Goal: Use online tool/utility: Use online tool/utility

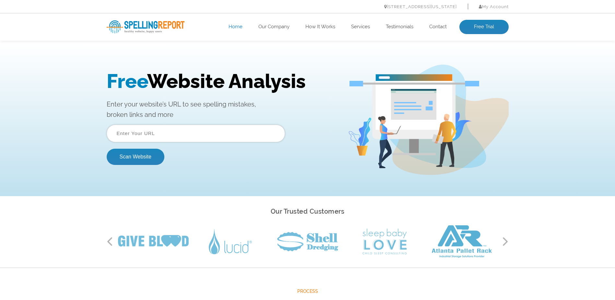
click at [253, 130] on input "text" at bounding box center [196, 134] width 178 height 18
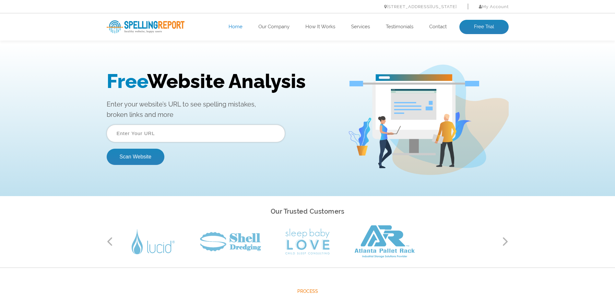
paste input "[URL][DOMAIN_NAME]"
type input "[URL][DOMAIN_NAME]"
click at [192, 177] on div "Free Website Analysis Enter your website’s URL to see spelling mistakes, broken…" at bounding box center [307, 119] width 615 height 152
click at [151, 158] on button "Scan Website" at bounding box center [136, 157] width 58 height 16
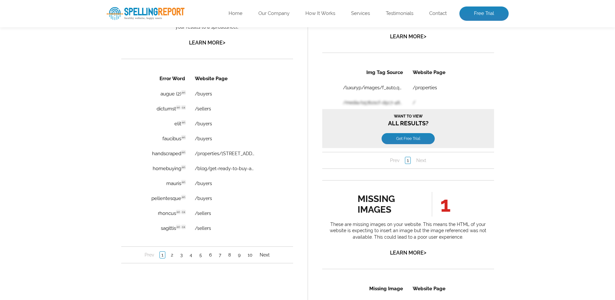
scroll to position [435, 0]
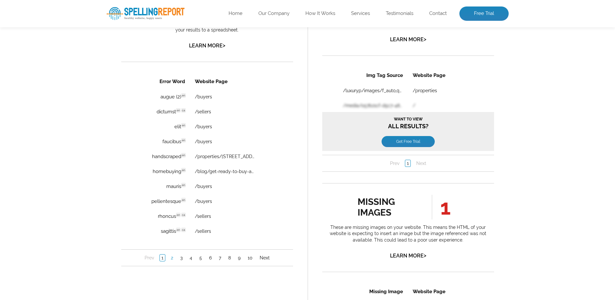
click at [170, 255] on link "2" at bounding box center [172, 257] width 6 height 6
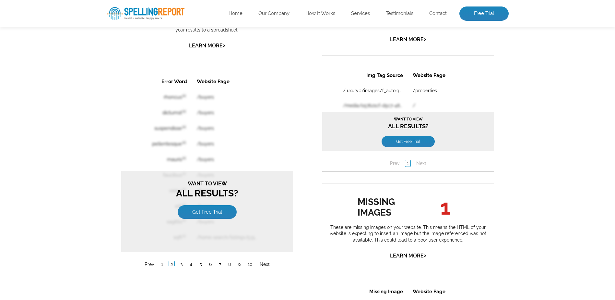
scroll to position [0, 0]
click at [163, 265] on link "1" at bounding box center [161, 264] width 5 height 6
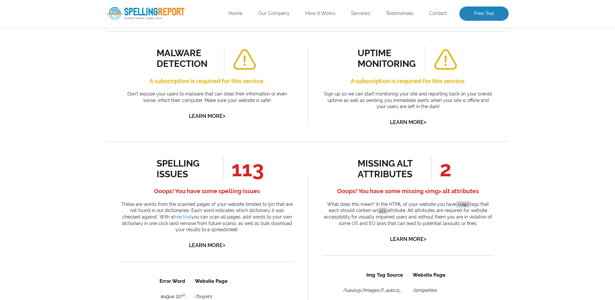
scroll to position [269, 0]
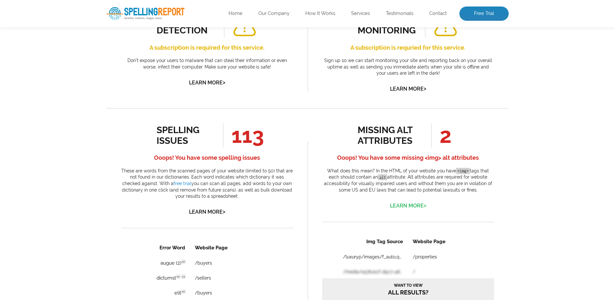
click at [401, 202] on link "Learn More >" at bounding box center [408, 205] width 36 height 6
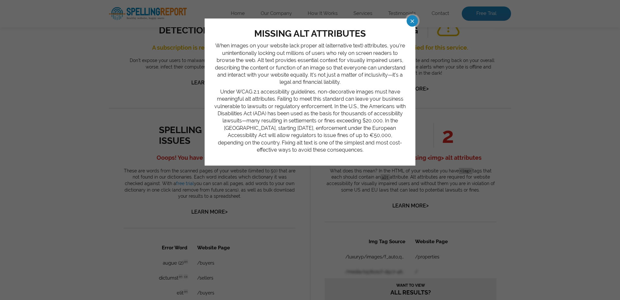
click at [412, 19] on span at bounding box center [406, 20] width 11 height 11
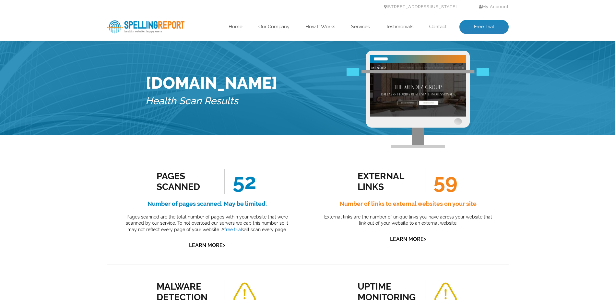
scroll to position [0, 0]
